Goal: Task Accomplishment & Management: Complete application form

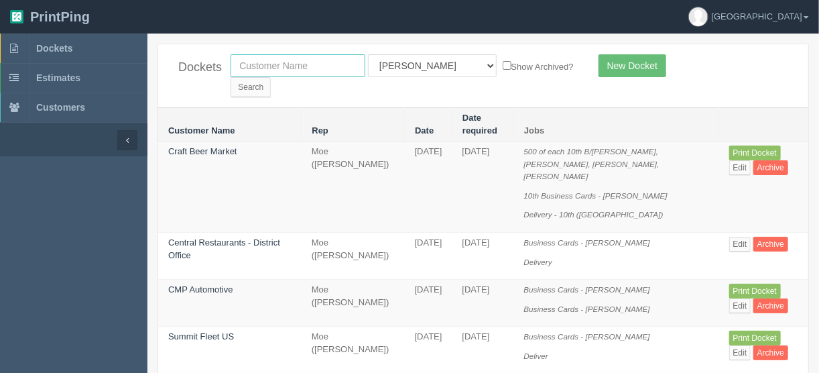
click at [268, 64] on input "text" at bounding box center [298, 65] width 135 height 23
type input "[PERSON_NAME]"
click at [426, 63] on select "All Users [PERSON_NAME] Test 1 [PERSON_NAME] [PERSON_NAME] [PERSON_NAME] France…" at bounding box center [432, 65] width 129 height 23
select select
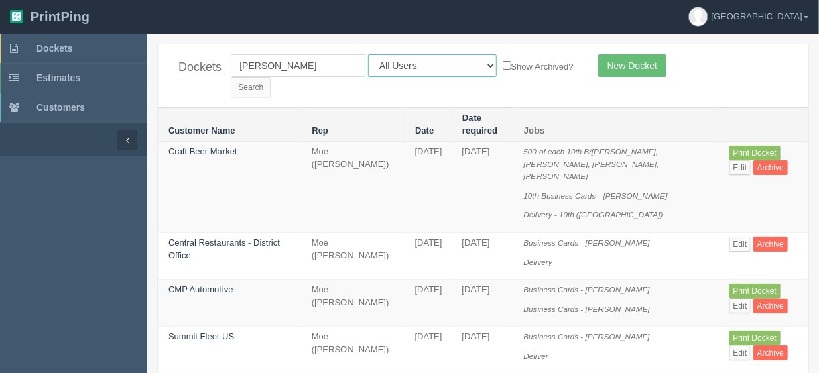
click at [368, 54] on select "All Users [PERSON_NAME] Test 1 [PERSON_NAME] [PERSON_NAME] [PERSON_NAME] France…" at bounding box center [432, 65] width 129 height 23
click at [271, 77] on input "Search" at bounding box center [251, 87] width 40 height 20
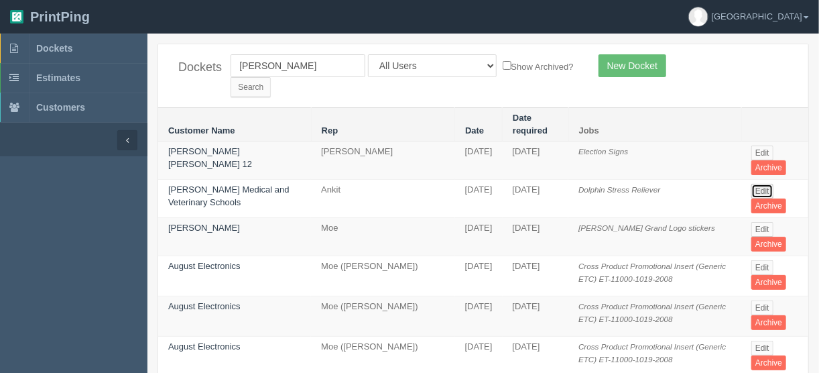
click at [762, 184] on link "Edit" at bounding box center [763, 191] width 22 height 15
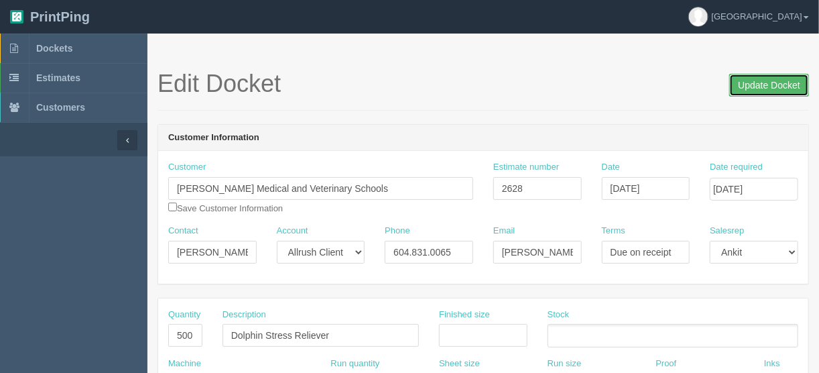
click at [764, 85] on input "Update Docket" at bounding box center [770, 85] width 80 height 23
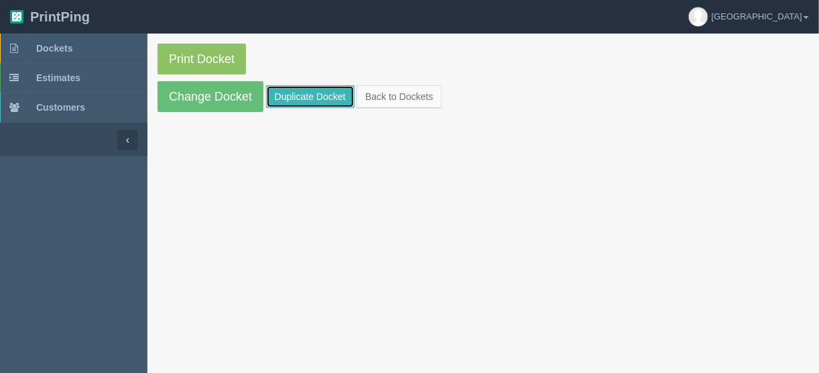
click at [318, 91] on link "Duplicate Docket" at bounding box center [310, 96] width 89 height 23
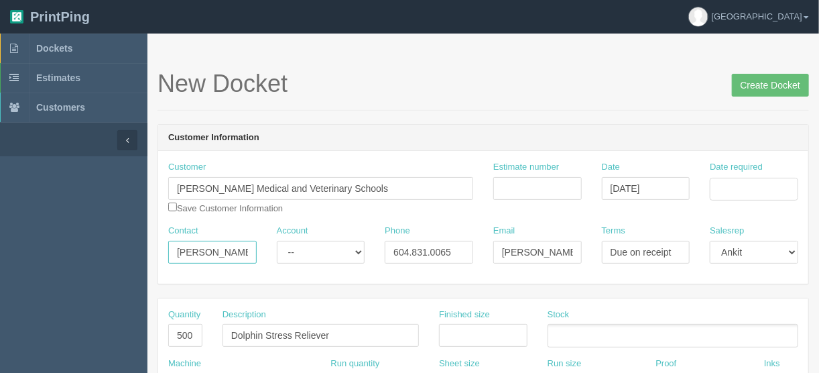
drag, startPoint x: 245, startPoint y: 247, endPoint x: 118, endPoint y: 250, distance: 127.5
paste input "Khrystyna Kosovan"
type input "Khrystyna Kosovan"
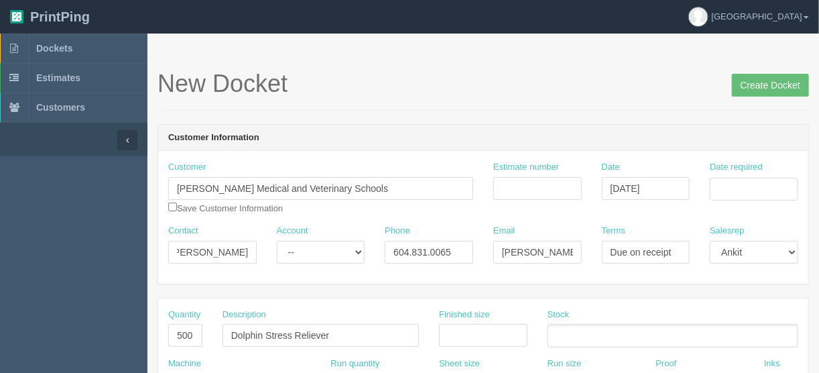
scroll to position [0, 0]
drag, startPoint x: 459, startPoint y: 244, endPoint x: 357, endPoint y: 255, distance: 101.8
click at [359, 251] on div "Contact Khrystyna Kosovan Account -- Existing Client Allrush Client Rep Client …" at bounding box center [483, 249] width 650 height 49
paste input "+1 604 788 5300"
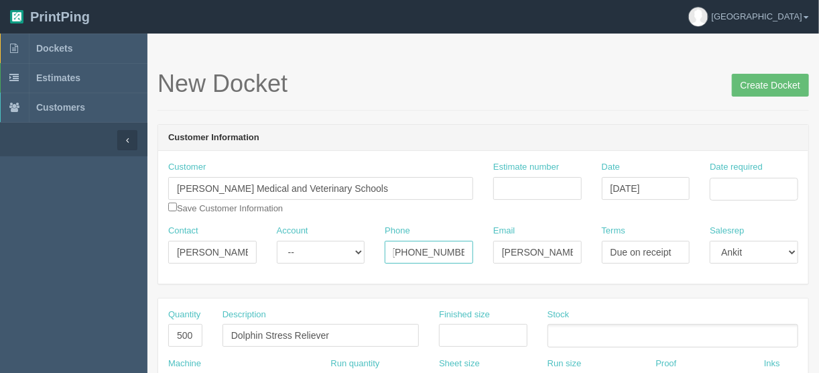
type input "+1 604 788 5300"
drag, startPoint x: 500, startPoint y: 249, endPoint x: 599, endPoint y: 251, distance: 99.3
click at [599, 251] on div "Contact Khrystyna Kosovan Account -- Existing Client Allrush Client Rep Client …" at bounding box center [483, 249] width 650 height 49
paste input "k.kosovan"
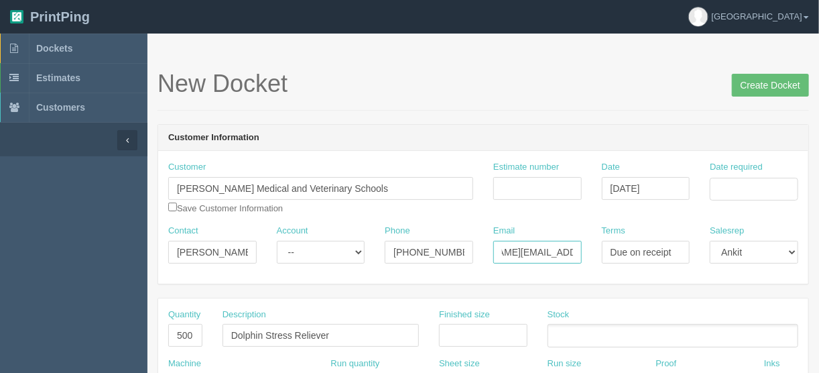
scroll to position [0, 65]
type input "k.kosovan@gusmedschools.com"
click at [731, 186] on input "Date required" at bounding box center [754, 189] width 89 height 23
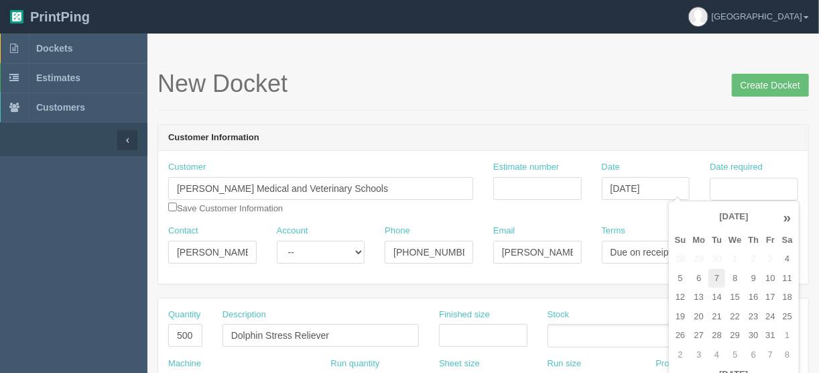
click at [713, 276] on td "7" at bounding box center [717, 278] width 17 height 19
click at [750, 274] on td "9" at bounding box center [753, 278] width 17 height 19
type input "October 9, 2025"
click at [541, 189] on input "Estimate number" at bounding box center [538, 188] width 89 height 23
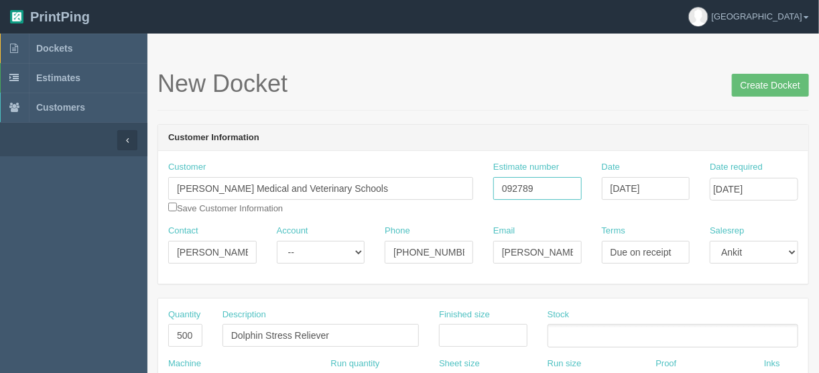
type input "092789"
drag, startPoint x: 172, startPoint y: 332, endPoint x: 249, endPoint y: 351, distance: 79.5
click at [245, 347] on div "Quantity 500 Description Dolphin Stress Reliever Finished size Stock" at bounding box center [483, 332] width 650 height 49
type input "3"
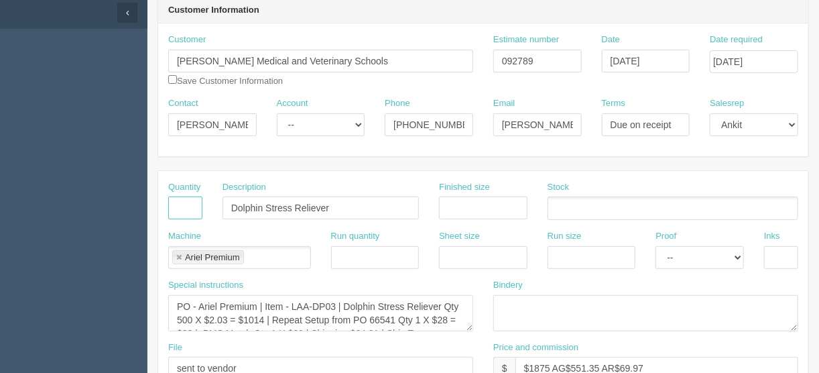
scroll to position [215, 0]
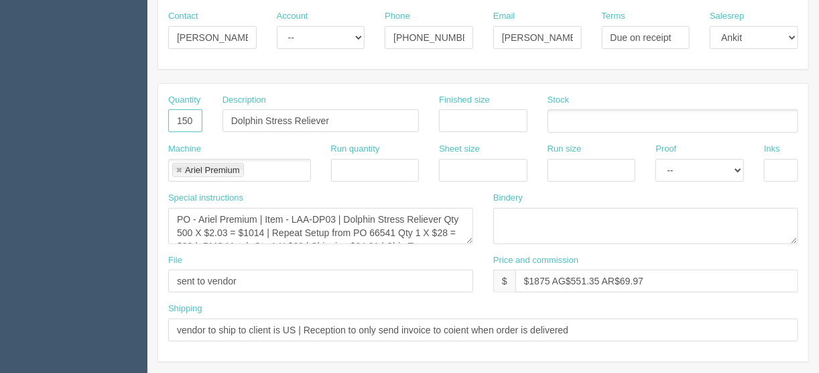
type input "150"
drag, startPoint x: 341, startPoint y: 120, endPoint x: 434, endPoint y: 71, distance: 105.3
click at [225, 110] on input "Dolphin Stress Reliever" at bounding box center [321, 120] width 196 height 23
type input "Course flyers - 3 versions x 50 each"
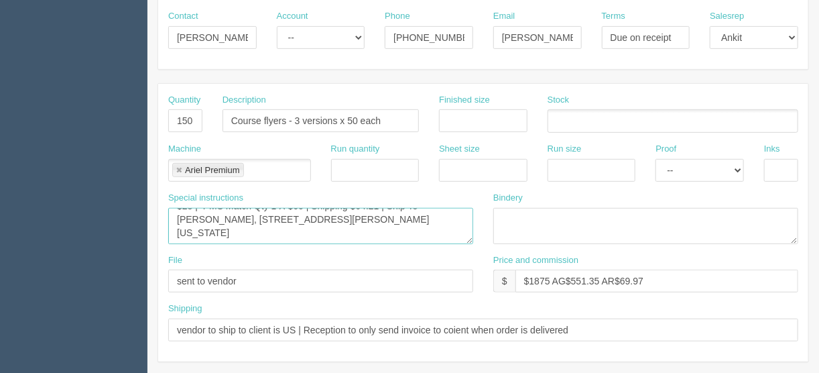
drag, startPoint x: 174, startPoint y: 212, endPoint x: 451, endPoint y: 245, distance: 278.3
click at [449, 246] on div "Special instructions PO - Ariel Premium | Item - LAA-DP03 | Dolphin Stress Reli…" at bounding box center [320, 223] width 325 height 62
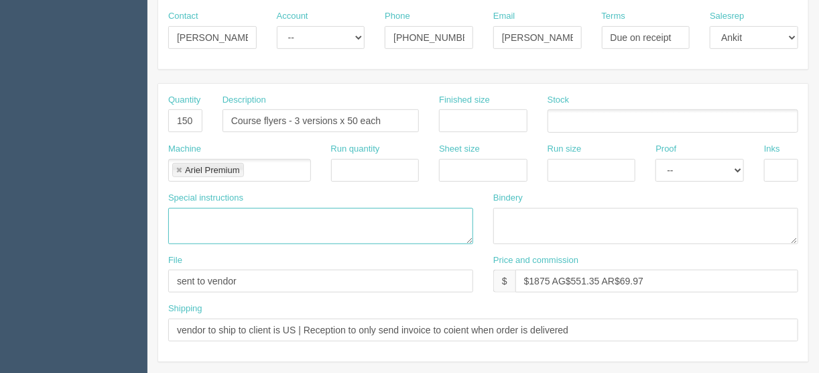
scroll to position [0, 0]
paste textarea "1. SMU 4-Year Program - 50 copies 2. MUA 4-Year Program - 50 copies 3. Saba 4-Y…"
type textarea "1. SMU 4-Year Program - 50 copies 2. MUA 4-Year Program - 50 copies 3. Saba 4-Y…"
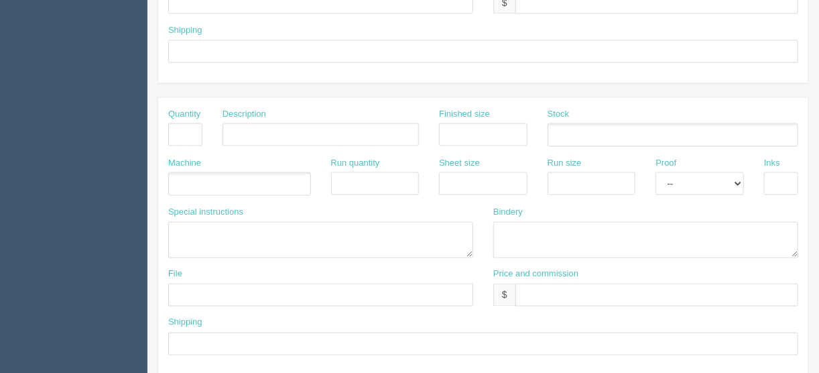
scroll to position [838, 0]
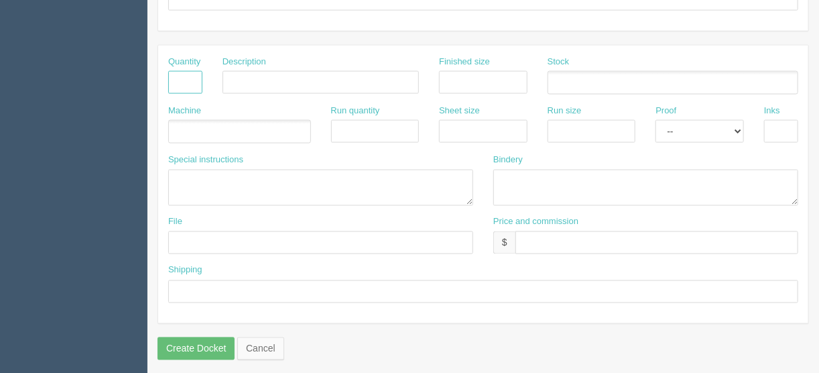
drag, startPoint x: 181, startPoint y: 76, endPoint x: 195, endPoint y: 82, distance: 15.1
click at [189, 75] on input "text" at bounding box center [185, 82] width 34 height 23
type input "1"
type input "Delivery"
click at [224, 127] on ul at bounding box center [239, 131] width 143 height 23
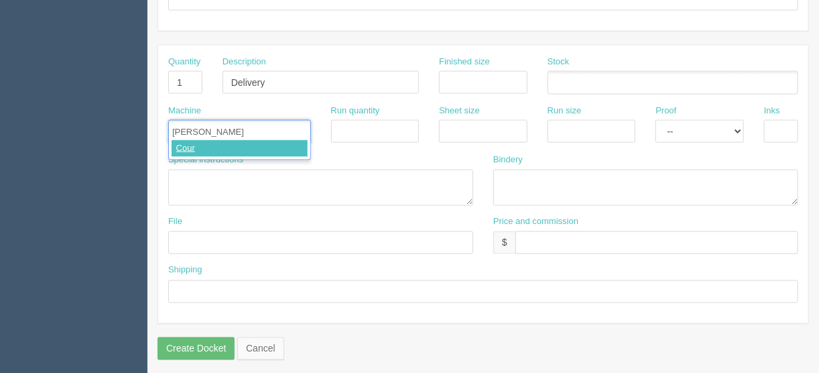
type input "Courier"
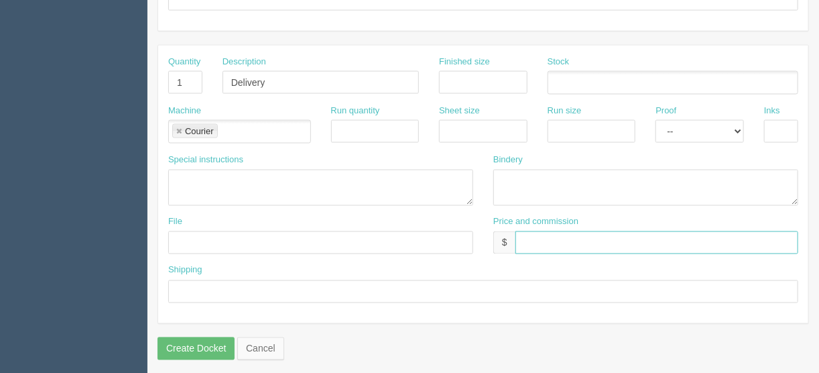
click at [529, 235] on input "text" at bounding box center [657, 242] width 283 height 23
type input "$___________________________"
click at [205, 290] on input "text" at bounding box center [483, 291] width 630 height 23
paste input "Delivery to: Hyatt Place UC Davis 173 Old Davis Road Ext, CA Guest name: Jeffer…"
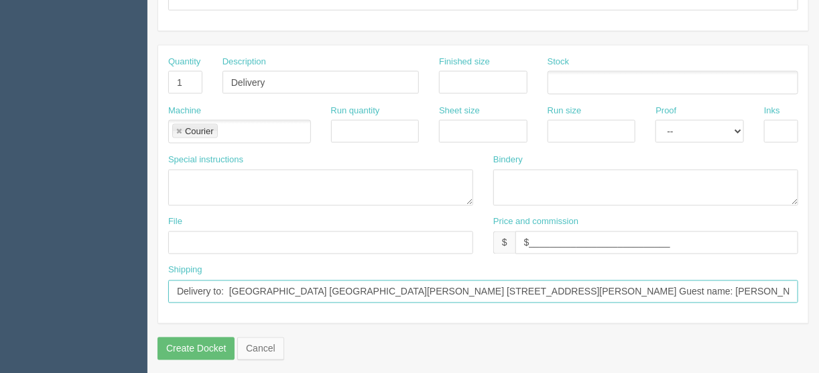
type input "Delivery to: Hyatt Place UC Davis 173 Old Davis Road Ext, CA Guest name: Jeffer…"
click at [270, 78] on input "Delivery" at bounding box center [321, 82] width 196 height 23
type input "Delivery - OVERNIGHT SERVICE"
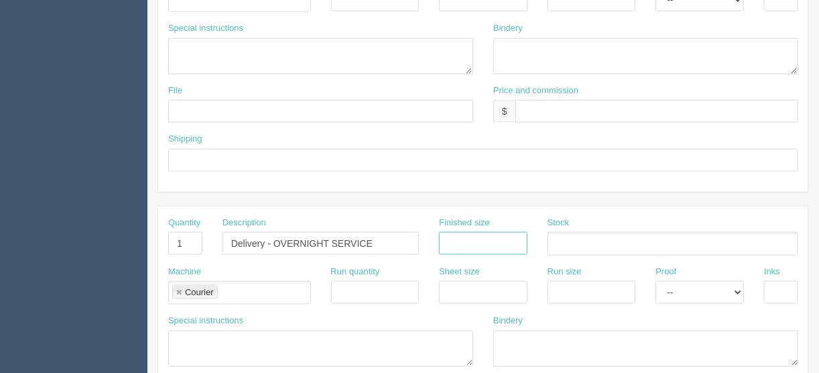
scroll to position [569, 0]
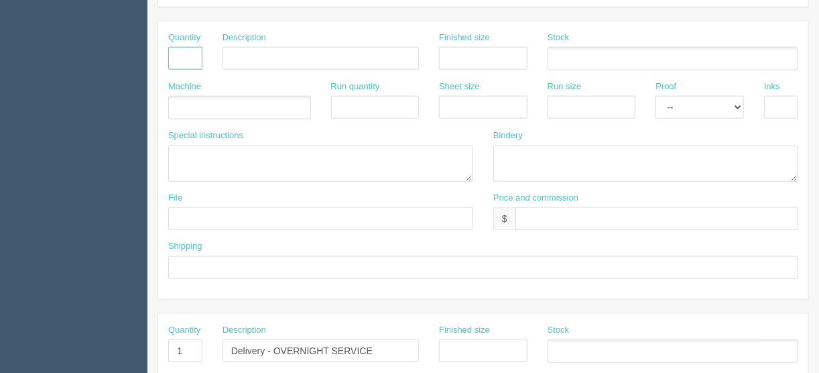
drag, startPoint x: 178, startPoint y: 53, endPoint x: 186, endPoint y: 53, distance: 8.0
click at [178, 53] on input "text" at bounding box center [185, 58] width 34 height 23
type input "200"
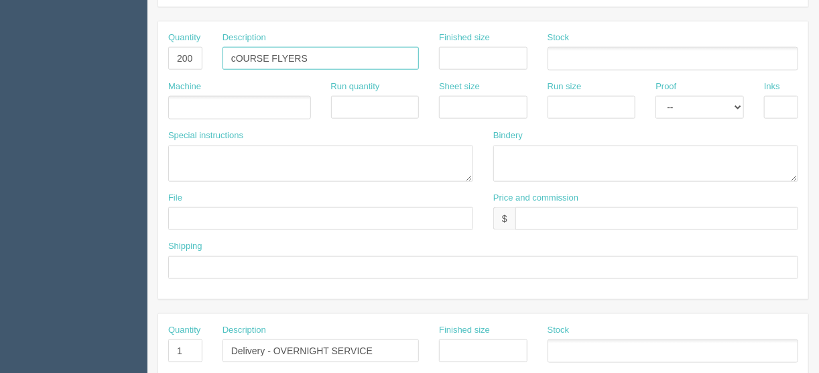
drag, startPoint x: 321, startPoint y: 56, endPoint x: 121, endPoint y: 51, distance: 199.2
click at [106, 59] on section "Dockets Estimates Customers" at bounding box center [409, 56] width 819 height 1184
type input "Course flyers - 2 versions x 100 each"
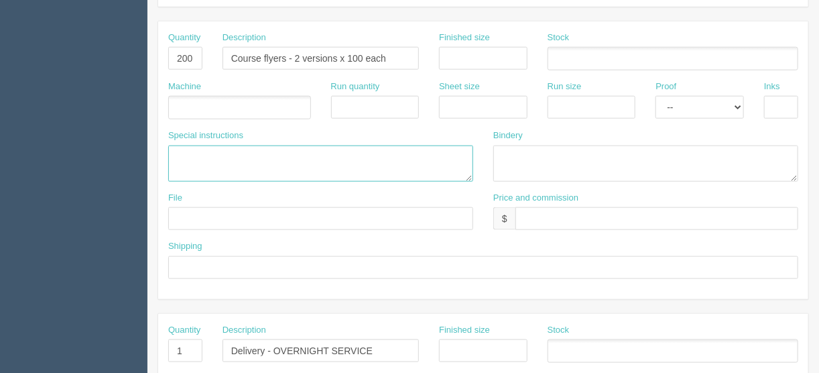
drag, startPoint x: 186, startPoint y: 154, endPoint x: 178, endPoint y: 155, distance: 7.4
click at [184, 155] on textarea at bounding box center [320, 164] width 305 height 36
paste textarea "4. GUS M&V Flyer - 100 copies 5. Gen Lead Form - 100 copies"
type textarea "4. GUS M&V Flyer - 100 copies 5. Gen Lead Form - 100 copies"
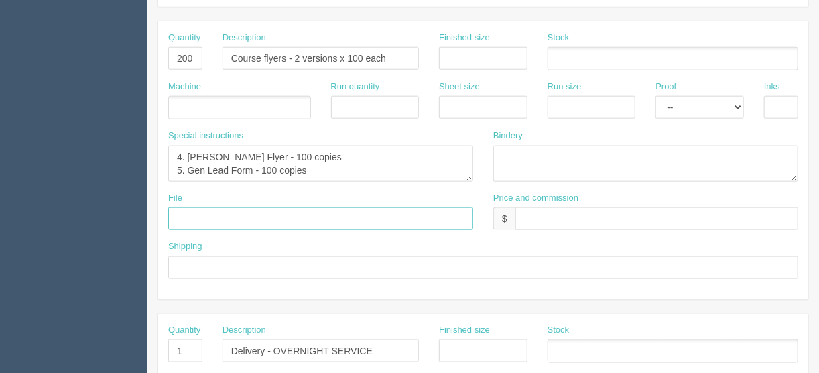
click at [188, 213] on input "text" at bounding box center [320, 218] width 305 height 23
type input "Client files > October 2025"
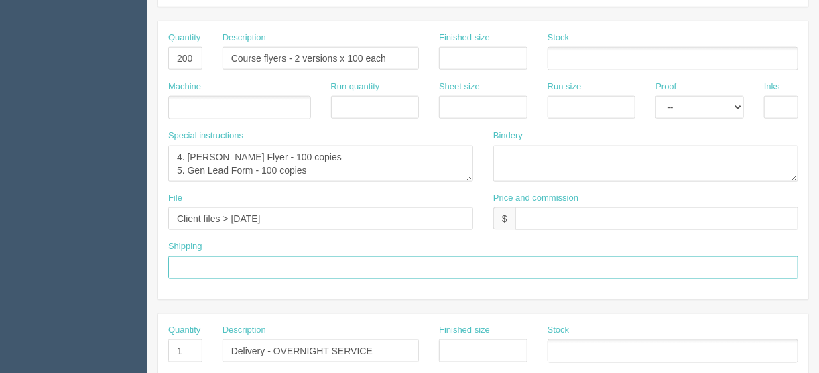
click at [187, 259] on input "text" at bounding box center [483, 267] width 630 height 23
type input "See shipping line below"
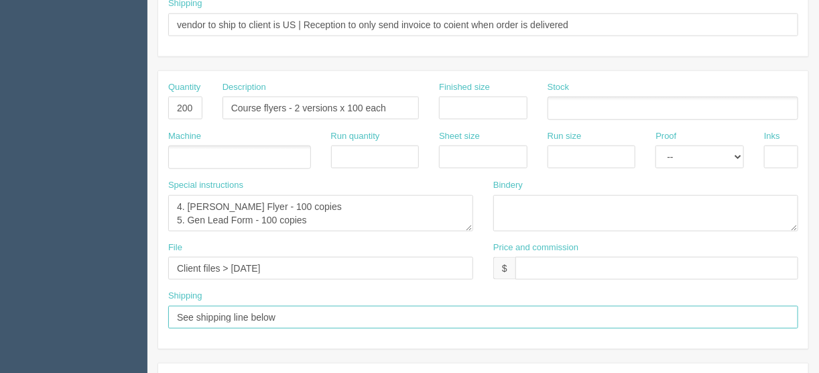
scroll to position [408, 0]
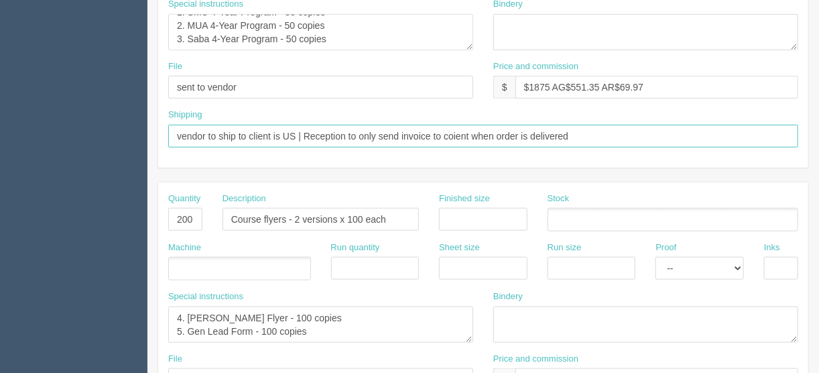
drag, startPoint x: 590, startPoint y: 133, endPoint x: 115, endPoint y: 144, distance: 475.6
click at [115, 144] on section "Dockets Estimates Customers" at bounding box center [409, 217] width 819 height 1184
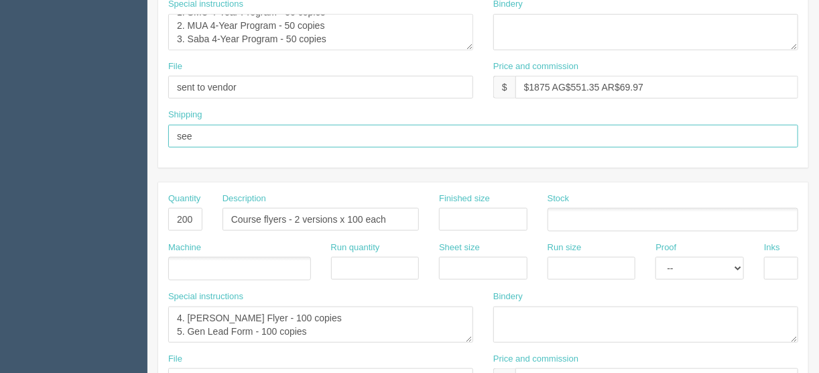
type input "See shipping line below"
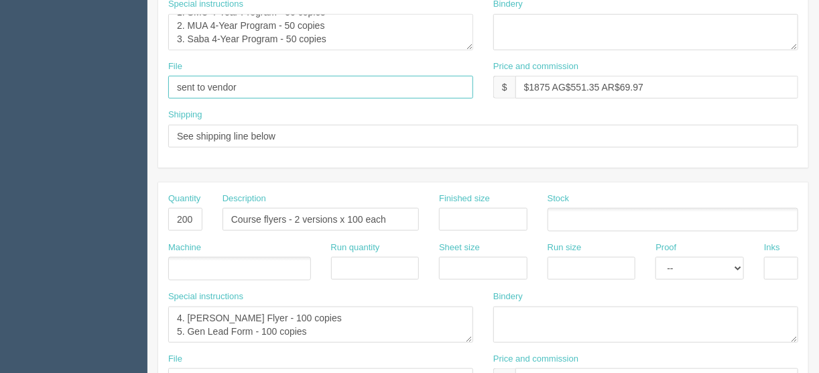
drag, startPoint x: 243, startPoint y: 82, endPoint x: 140, endPoint y: 79, distance: 103.3
click at [137, 82] on section "Dockets Estimates Customers" at bounding box center [409, 217] width 819 height 1184
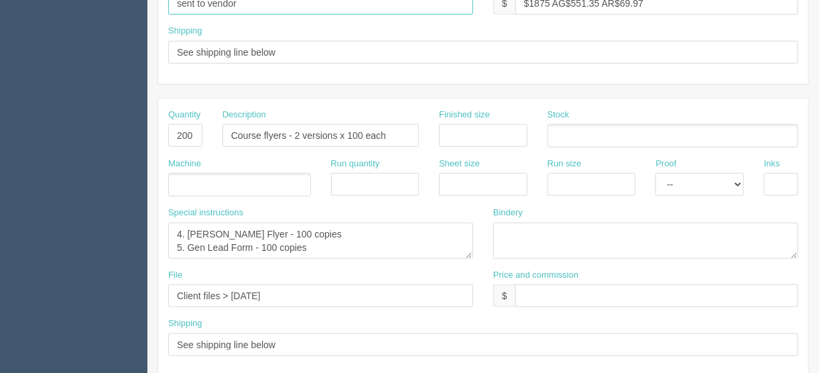
scroll to position [623, 0]
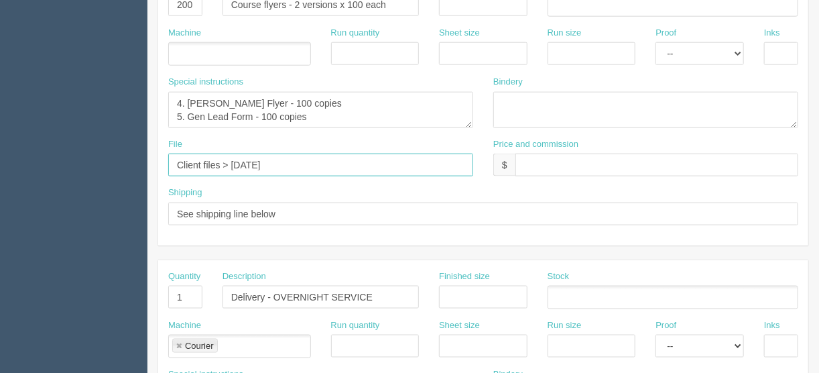
drag, startPoint x: 302, startPoint y: 160, endPoint x: 103, endPoint y: 160, distance: 199.2
click at [103, 160] on section "Dockets Estimates Customers" at bounding box center [409, 3] width 819 height 1184
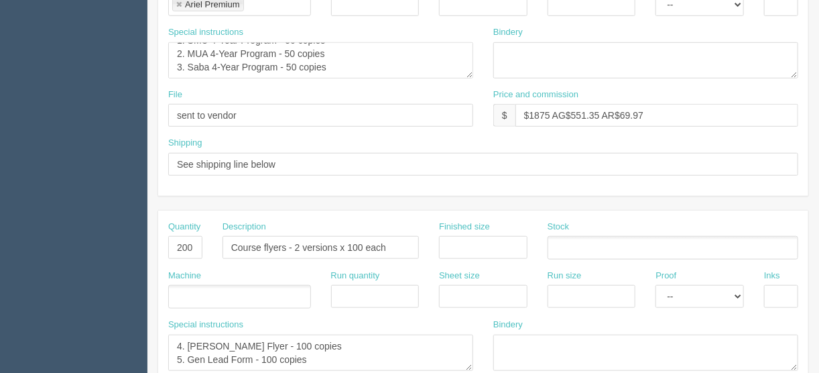
scroll to position [355, 0]
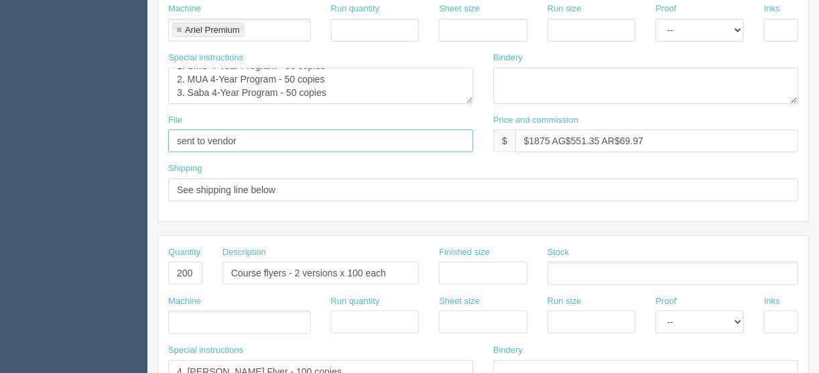
drag, startPoint x: 261, startPoint y: 137, endPoint x: 121, endPoint y: 135, distance: 139.5
click at [121, 135] on section "Dockets Estimates Customers" at bounding box center [409, 271] width 819 height 1184
paste input "Client files > October 2025"
type input "Client files > October 2025"
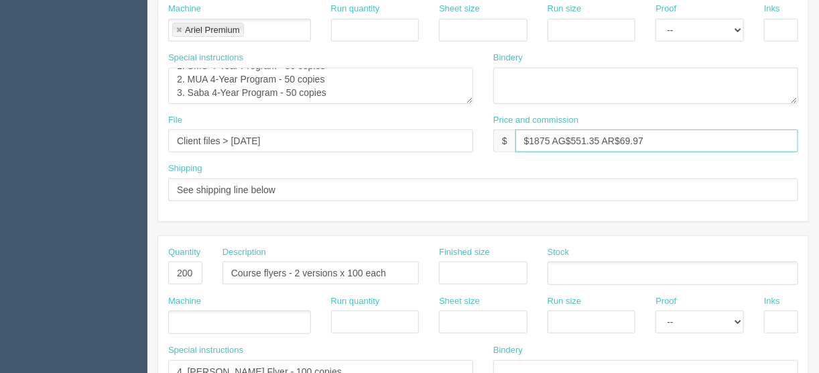
drag, startPoint x: 654, startPoint y: 137, endPoint x: 528, endPoint y: 134, distance: 126.1
click at [528, 134] on input "$1875 AG$551.35 AR$69.97" at bounding box center [657, 140] width 283 height 23
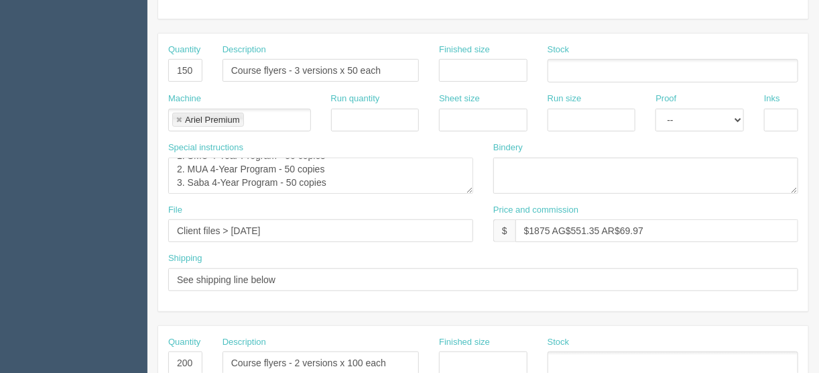
scroll to position [140, 0]
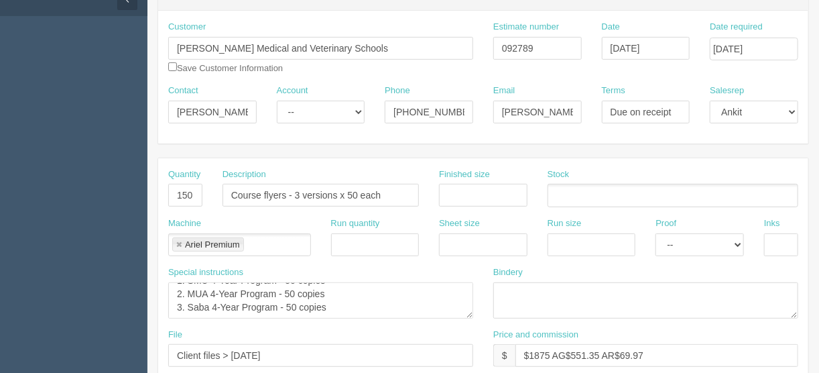
click at [562, 195] on ul at bounding box center [673, 195] width 251 height 23
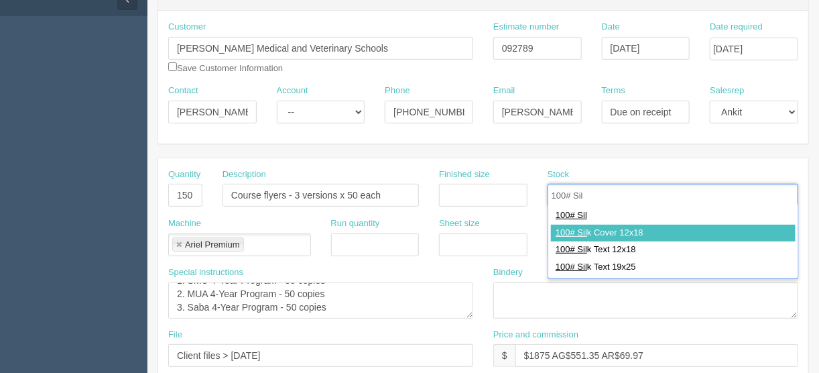
type input "100# Sil"
type input "100# Silk Cover 12x18"
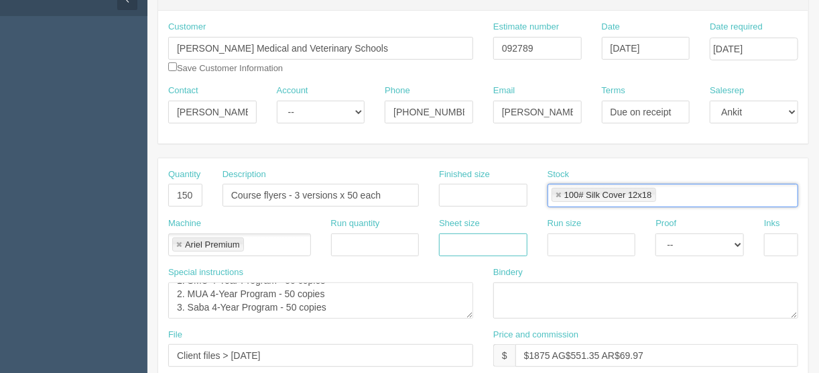
click at [485, 245] on input "text" at bounding box center [483, 244] width 89 height 23
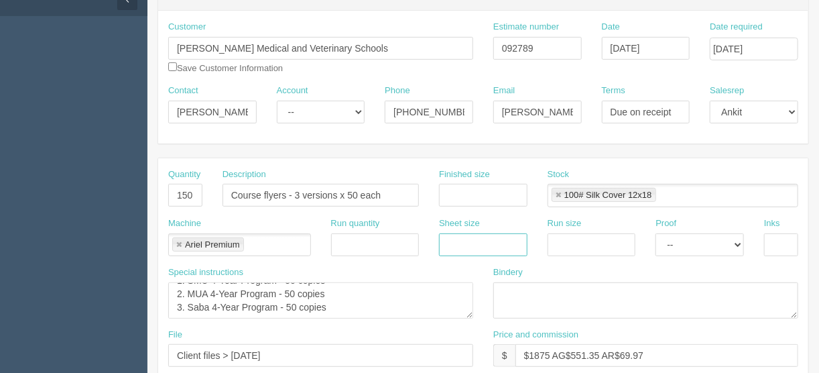
type input "12" x 18""
click at [559, 239] on input "text" at bounding box center [592, 244] width 89 height 23
type input "12" x 18""
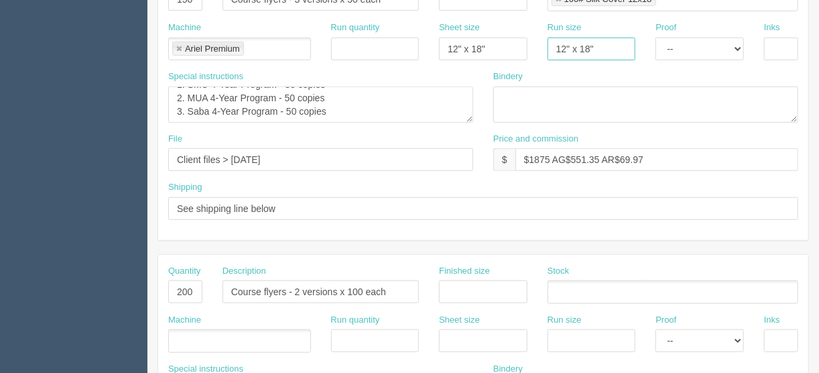
scroll to position [355, 0]
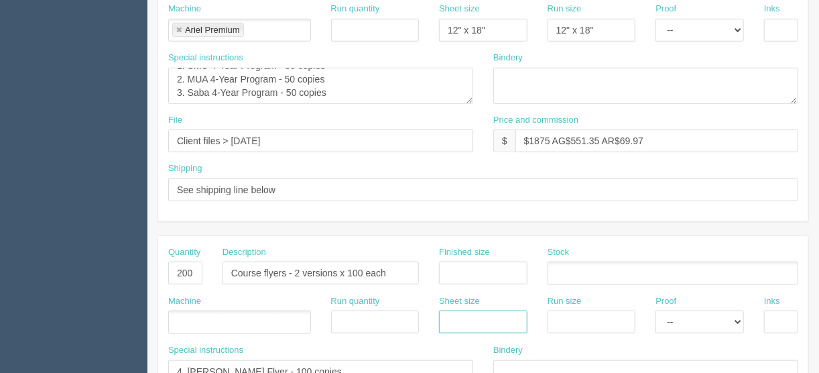
drag, startPoint x: 455, startPoint y: 319, endPoint x: 466, endPoint y: 318, distance: 11.4
click at [455, 319] on input "text" at bounding box center [483, 321] width 89 height 23
type input "12" x 18""
drag, startPoint x: 563, startPoint y: 318, endPoint x: 574, endPoint y: 296, distance: 24.9
click at [562, 315] on input "text" at bounding box center [592, 321] width 89 height 23
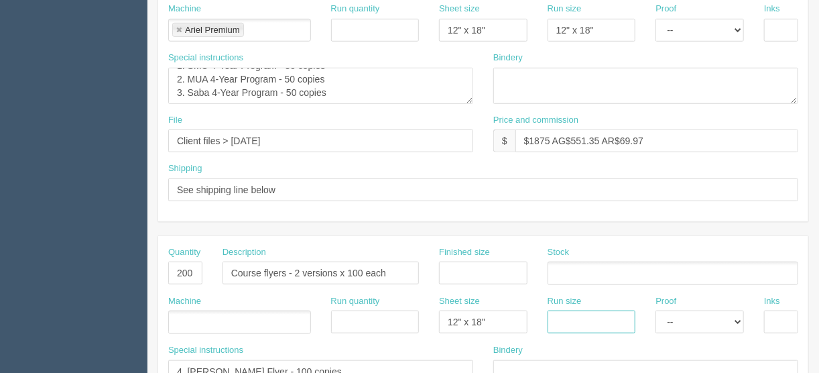
type input "12" x 18""
click at [740, 319] on select "-- Email Hard Copy" at bounding box center [700, 321] width 89 height 23
select select "Hard Copy"
click at [656, 310] on select "-- Email Hard Copy" at bounding box center [700, 321] width 89 height 23
click at [740, 27] on select "-- Email Hard Copy" at bounding box center [700, 30] width 89 height 23
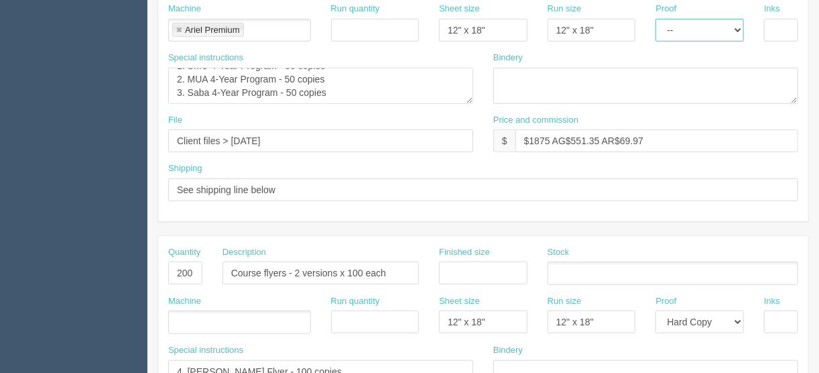
select select "Hard Copy"
click at [656, 19] on select "-- Email Hard Copy" at bounding box center [700, 30] width 89 height 23
click at [774, 24] on input "text" at bounding box center [781, 30] width 34 height 23
type input "4/4"
click at [777, 319] on input "text" at bounding box center [781, 321] width 34 height 23
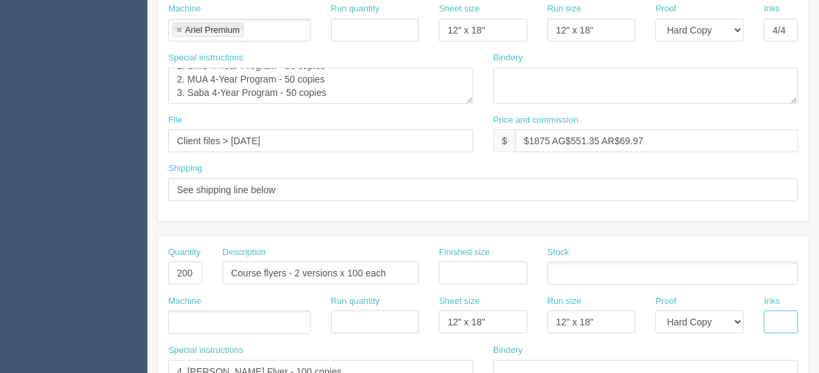
type input "4/0"
click at [190, 321] on ul at bounding box center [239, 321] width 143 height 23
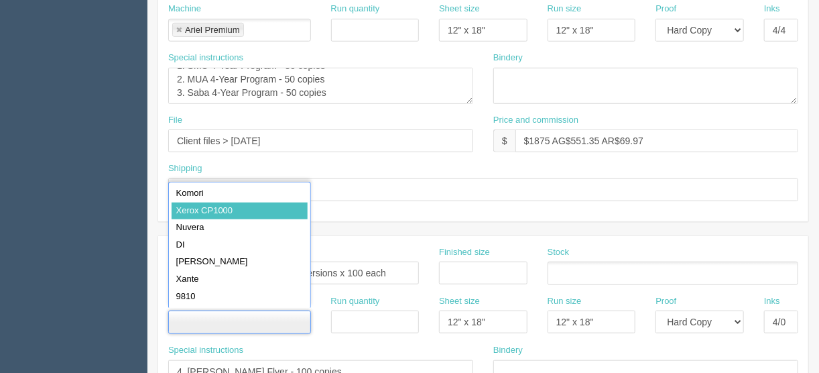
type input "Xerox CP1000"
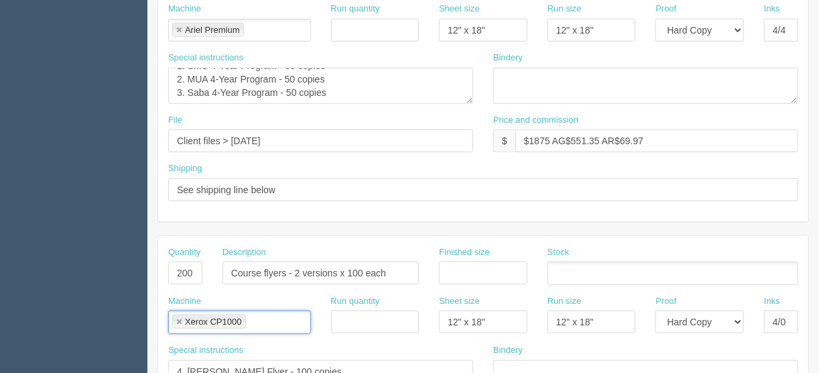
click at [178, 27] on link at bounding box center [179, 30] width 8 height 9
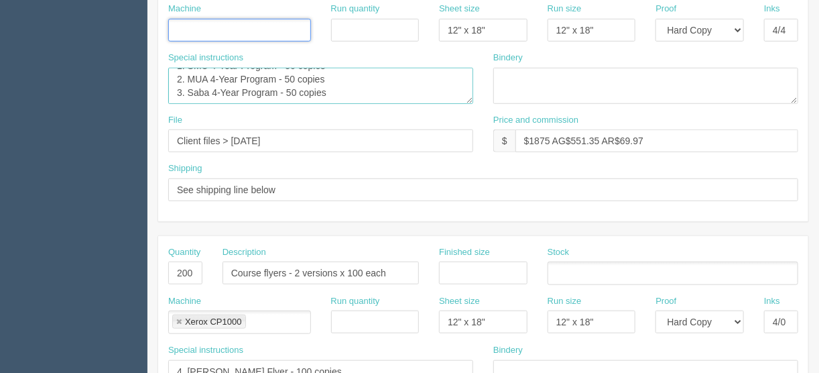
click at [380, 72] on textarea "PO - Ariel Premium | Item - LAA-DP03 | Dolphin Stress Reliever Qty 500 X $2.03 …" at bounding box center [320, 86] width 305 height 36
click at [553, 80] on textarea at bounding box center [646, 86] width 305 height 36
drag, startPoint x: 577, startPoint y: 84, endPoint x: 435, endPoint y: 73, distance: 141.9
click at [435, 73] on div "Special instructions PO - Ariel Premium | Item - LAA-DP03 | Dolphin Stress Reli…" at bounding box center [483, 83] width 650 height 62
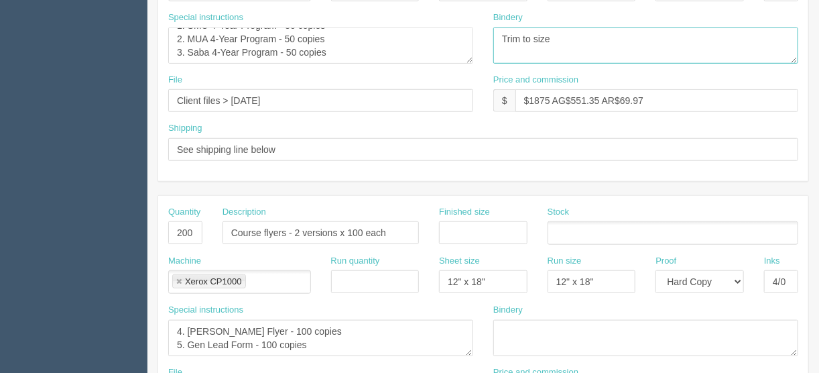
scroll to position [462, 0]
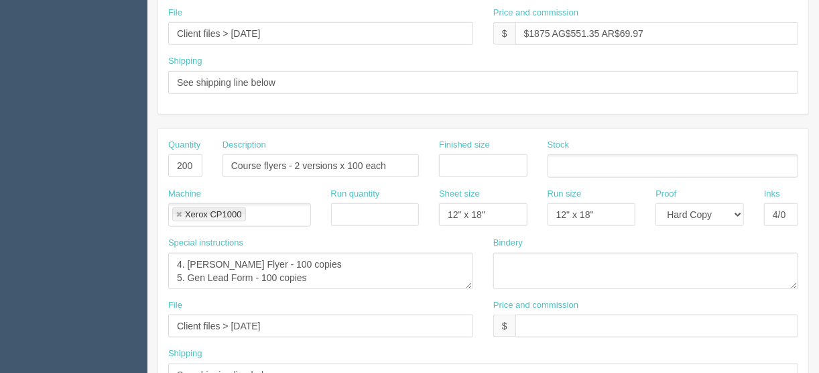
type textarea "Trim to size"
click at [532, 264] on textarea at bounding box center [646, 271] width 305 height 36
paste textarea "Trim to size"
type textarea "Trim to size"
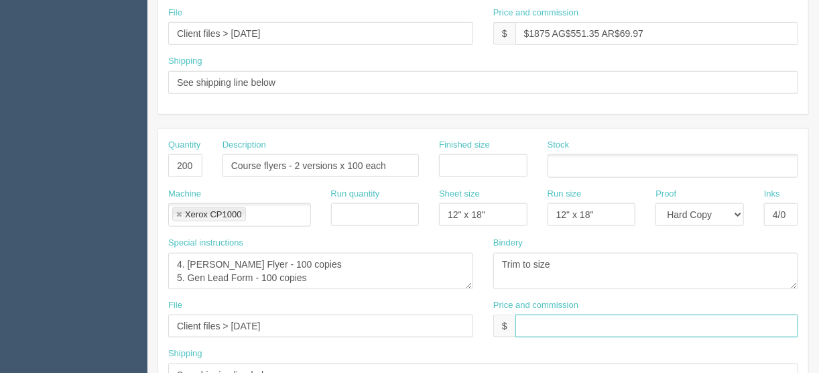
click at [535, 320] on input "text" at bounding box center [657, 325] width 283 height 23
type input "$Included above"
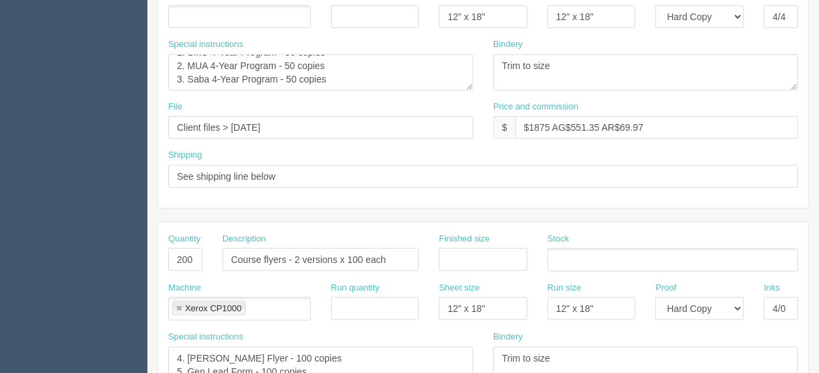
scroll to position [301, 0]
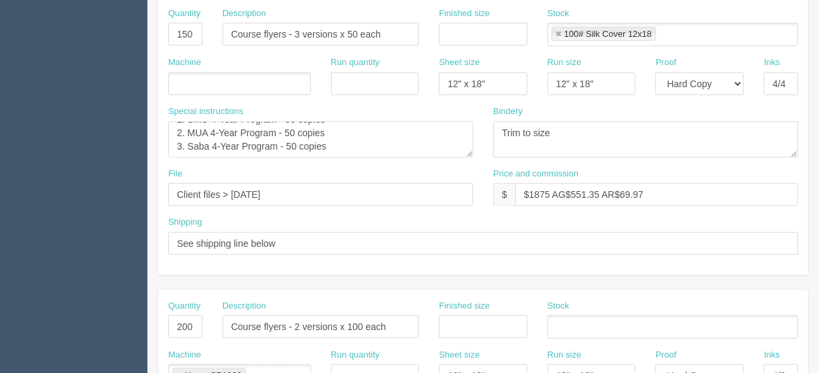
click at [191, 76] on ul at bounding box center [239, 83] width 143 height 23
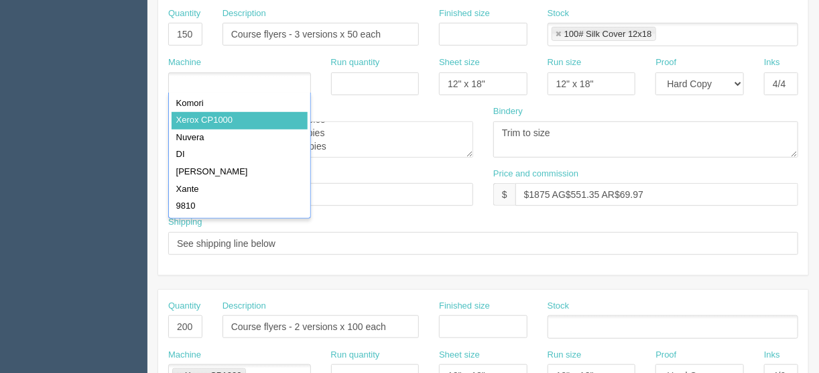
type input "Xerox CP1000"
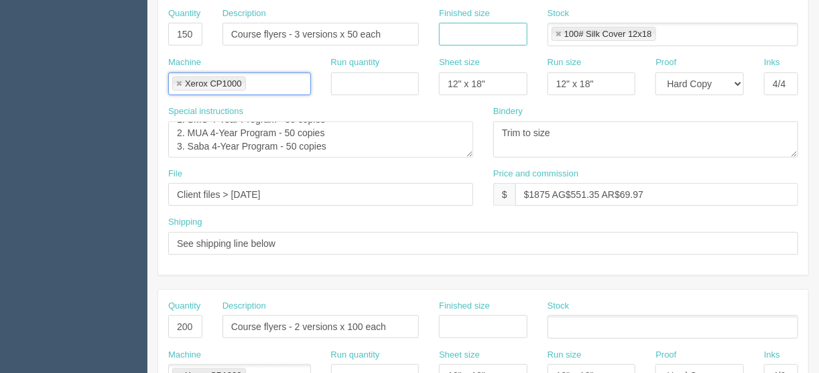
click at [453, 27] on input "text" at bounding box center [483, 34] width 89 height 23
type input "8.5" x 11""
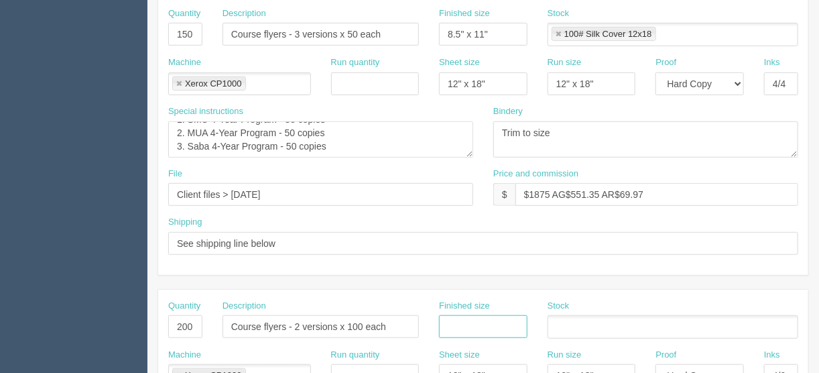
click at [454, 327] on input "text" at bounding box center [483, 326] width 89 height 23
type input "8.5" x 11""
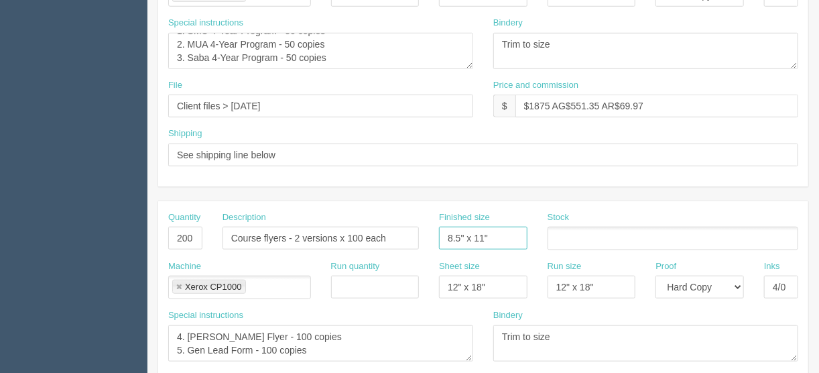
scroll to position [408, 0]
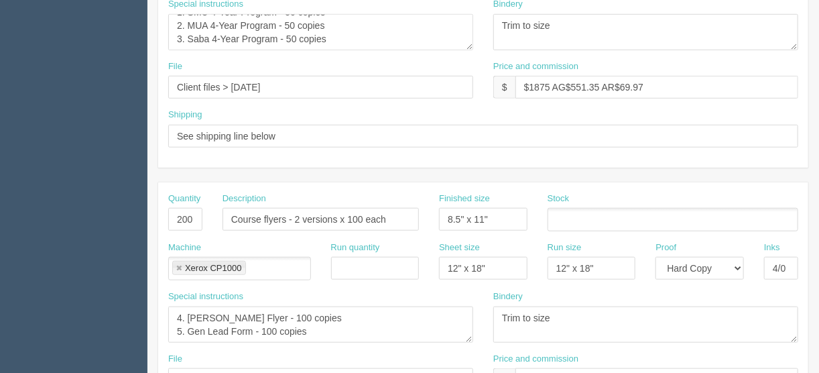
click at [559, 219] on input "text" at bounding box center [555, 220] width 13 height 19
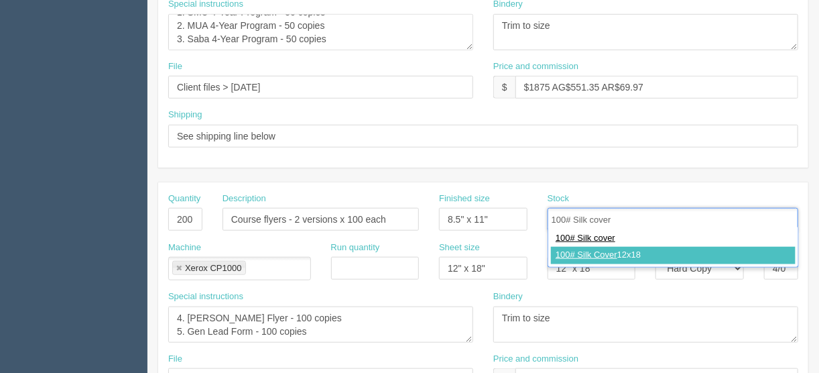
type input "100# Silk cover"
type input "100# Silk Cover 12x18"
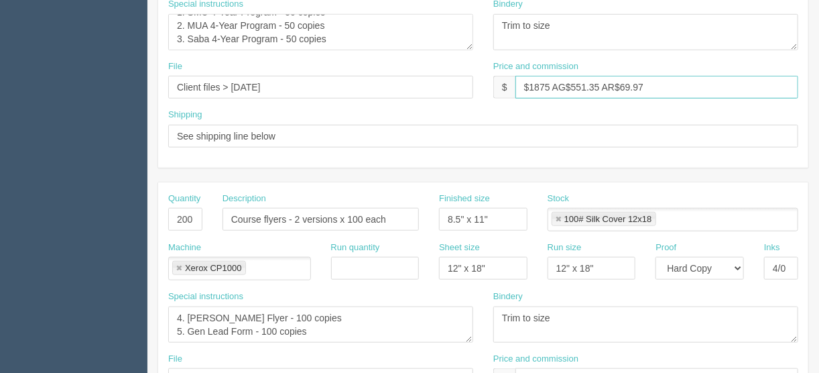
drag, startPoint x: 646, startPoint y: 83, endPoint x: 528, endPoint y: 82, distance: 118.0
click at [528, 82] on input "$1875 AG$551.35 AR$69.97" at bounding box center [657, 87] width 283 height 23
click at [594, 82] on input "$168.08 | AR $" at bounding box center [657, 87] width 283 height 23
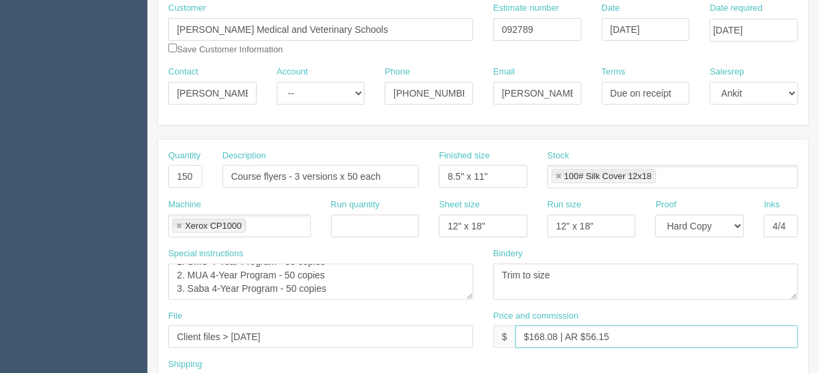
scroll to position [140, 0]
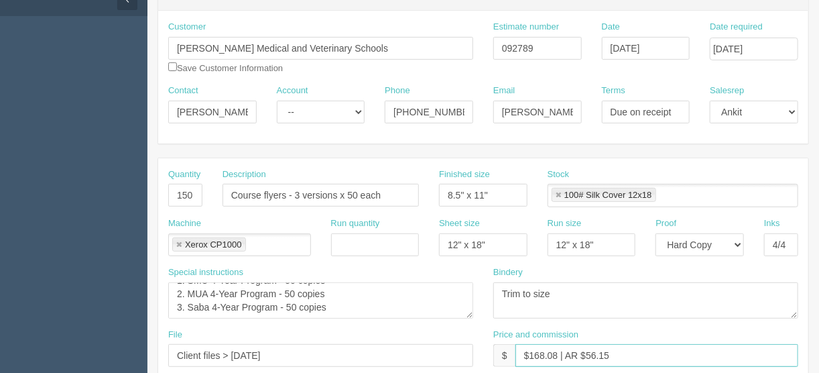
type input "$168.08 | AR $56.15"
click at [795, 110] on select "Mark Mikayla Aly Amy Stacy Rebecca Matthew Viki Phil Greg Jim Sam Brandon Zach …" at bounding box center [754, 112] width 89 height 23
select select "1"
click at [710, 101] on select "Mark Mikayla Aly Amy Stacy Rebecca Matthew Viki Phil Greg Jim Sam Brandon Zach …" at bounding box center [754, 112] width 89 height 23
click at [172, 65] on input "checkbox" at bounding box center [172, 66] width 9 height 9
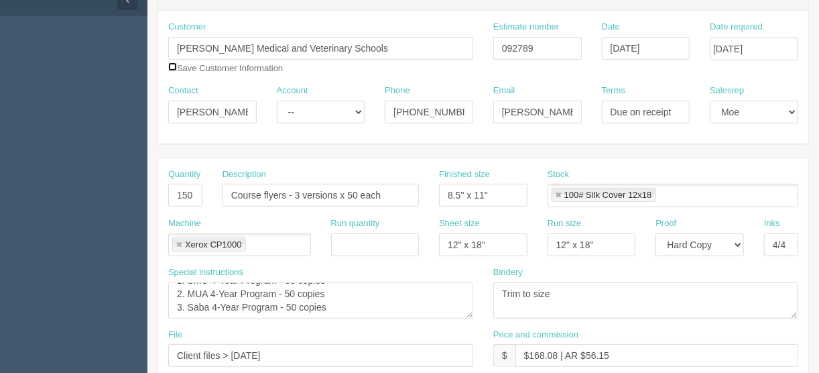
checkbox input "true"
drag, startPoint x: 249, startPoint y: 43, endPoint x: 236, endPoint y: 46, distance: 13.2
click at [236, 46] on input "GUS Medical and Veterinary Schools" at bounding box center [320, 48] width 305 height 23
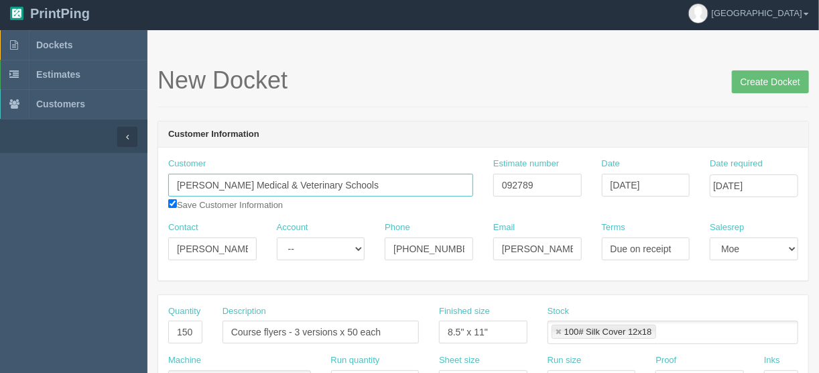
scroll to position [0, 0]
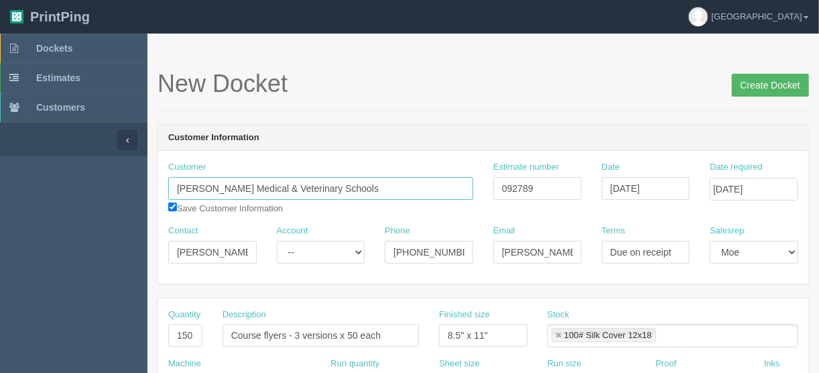
type input "GUS Medical & Veterinary Schools"
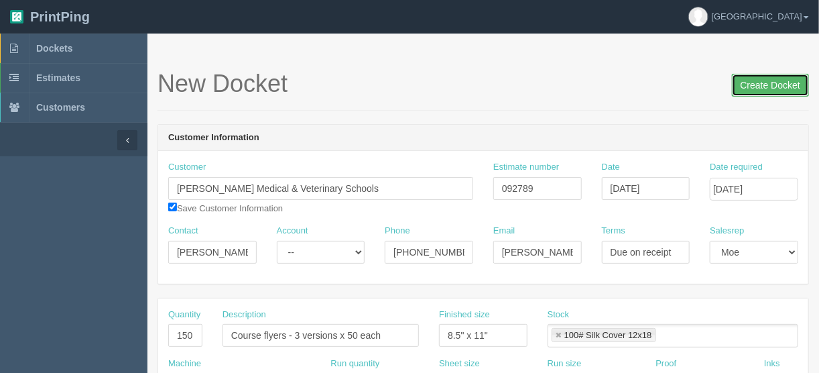
click at [768, 83] on input "Create Docket" at bounding box center [770, 85] width 77 height 23
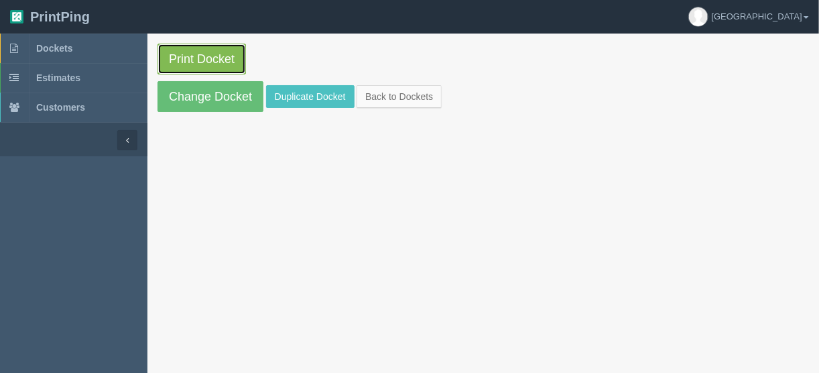
click at [212, 53] on link "Print Docket" at bounding box center [202, 59] width 89 height 31
